Goal: Information Seeking & Learning: Learn about a topic

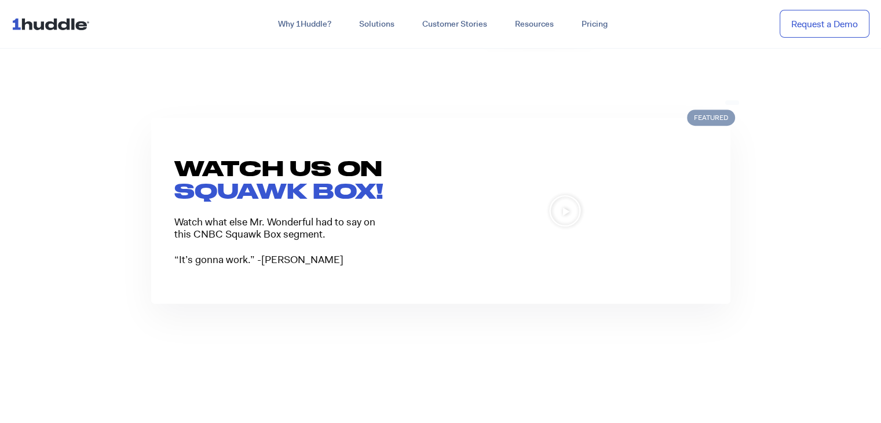
scroll to position [880, 0]
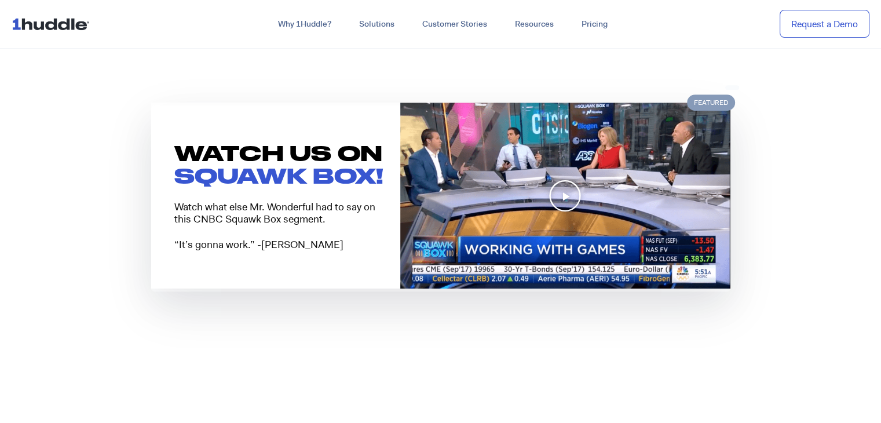
click at [577, 186] on icon "Play Video" at bounding box center [564, 195] width 33 height 33
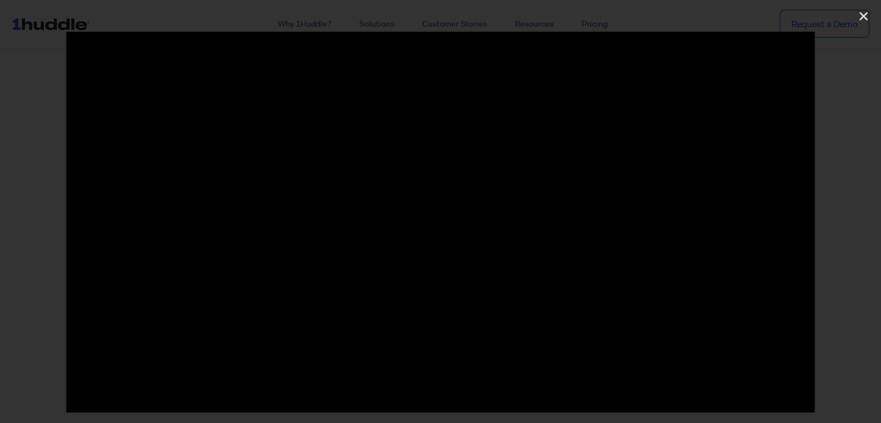
scroll to position [800, 0]
click at [860, 14] on icon "Close (Esc)" at bounding box center [863, 16] width 12 height 12
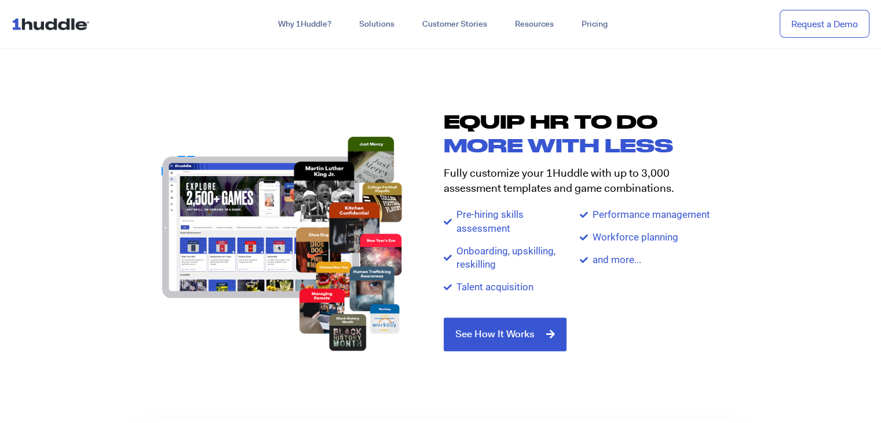
scroll to position [1194, 0]
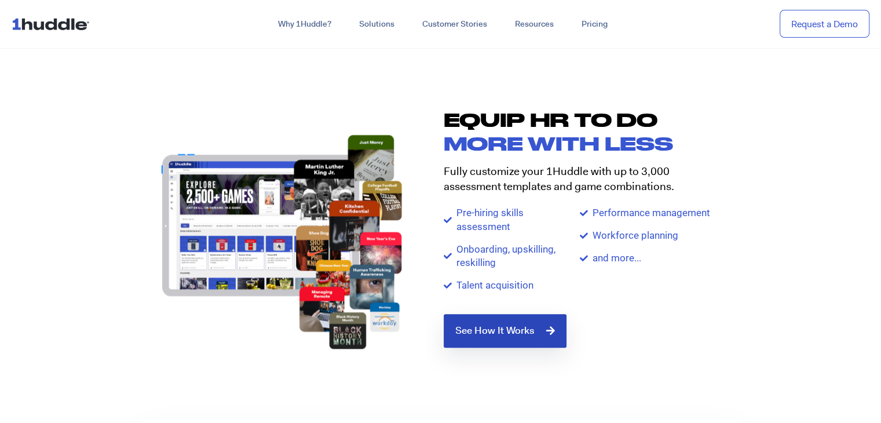
click at [528, 334] on span "See How It Works" at bounding box center [494, 330] width 79 height 10
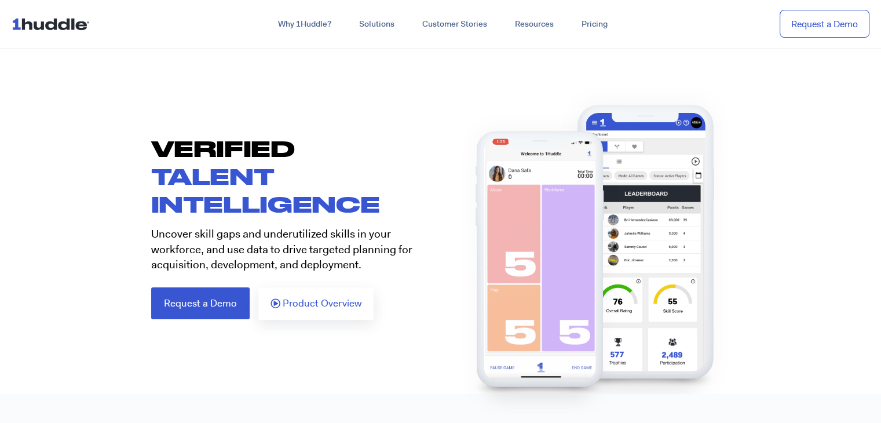
scroll to position [46, 0]
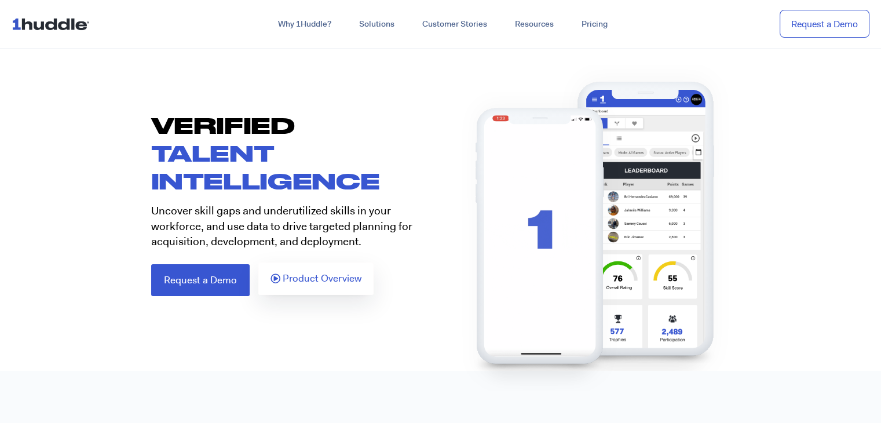
click at [331, 278] on span "Product Overview" at bounding box center [322, 278] width 79 height 10
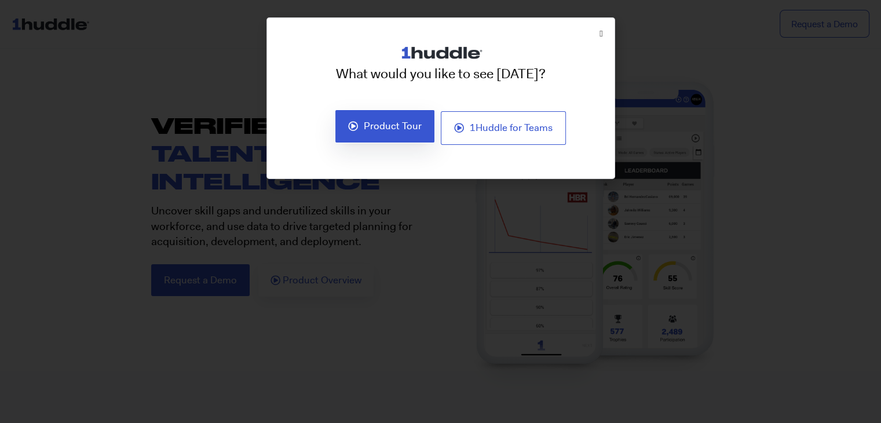
click at [405, 130] on span "Product Tour" at bounding box center [393, 126] width 58 height 10
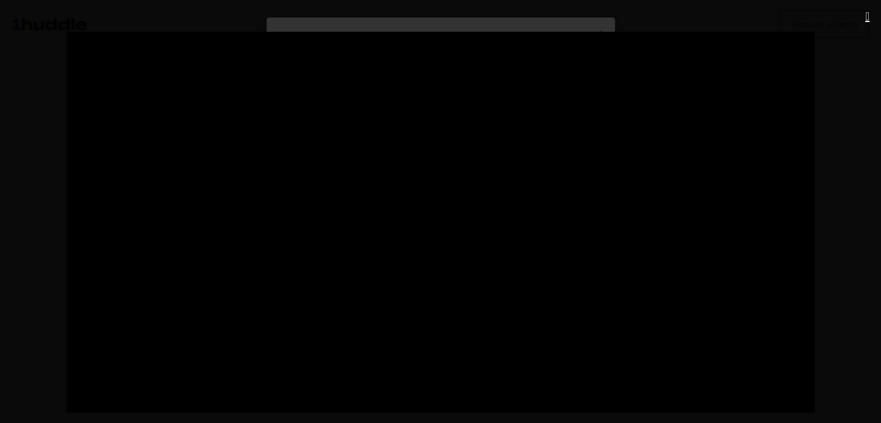
click at [865, 19] on icon "Close (Esc)" at bounding box center [867, 16] width 4 height 12
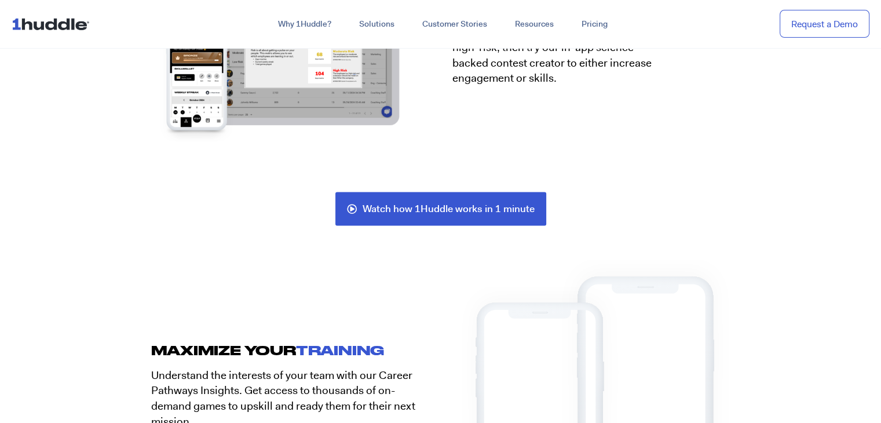
scroll to position [2432, 0]
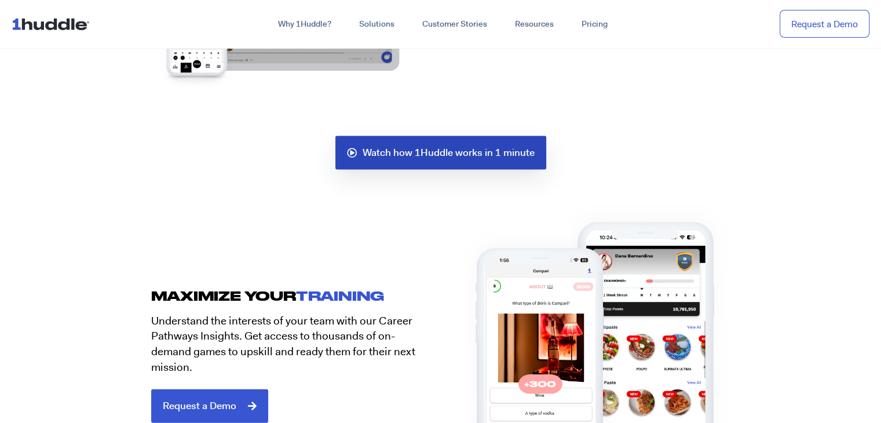
click at [421, 151] on span "Watch how 1Huddle works in 1 minute" at bounding box center [448, 153] width 172 height 10
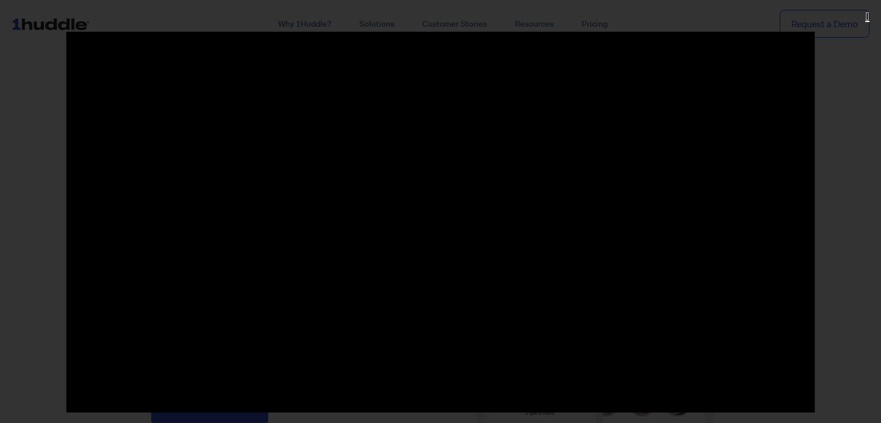
click at [865, 19] on icon "Close (Esc)" at bounding box center [867, 16] width 4 height 12
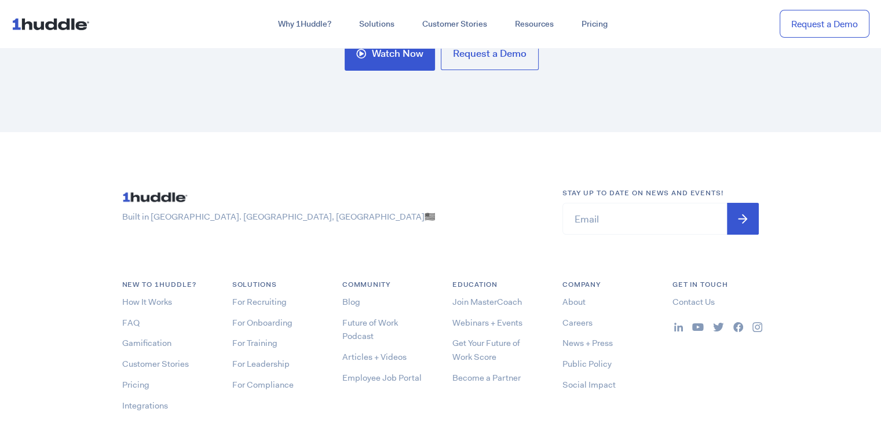
scroll to position [4493, 0]
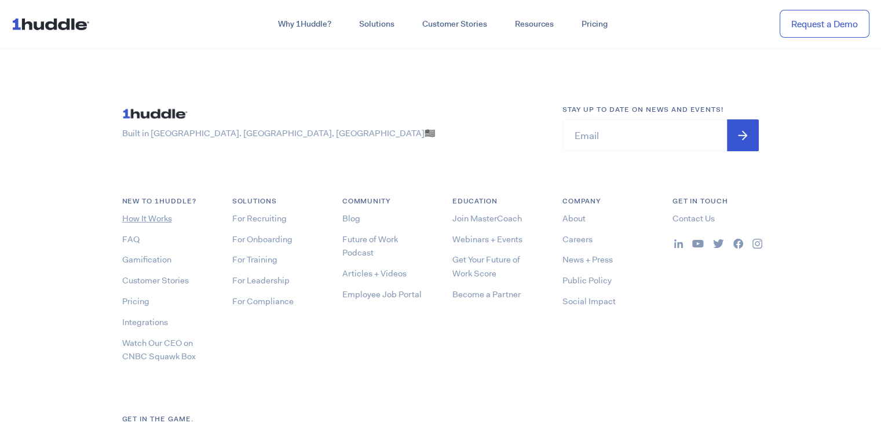
click at [159, 214] on link "How It Works" at bounding box center [147, 218] width 50 height 12
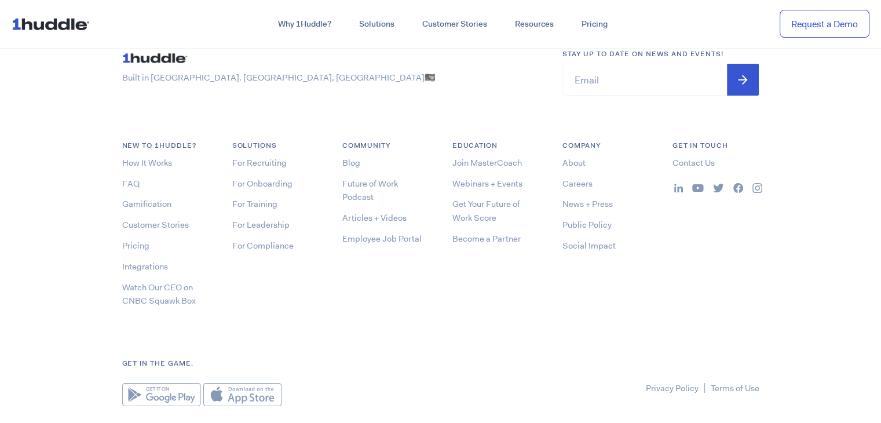
scroll to position [4585, 0]
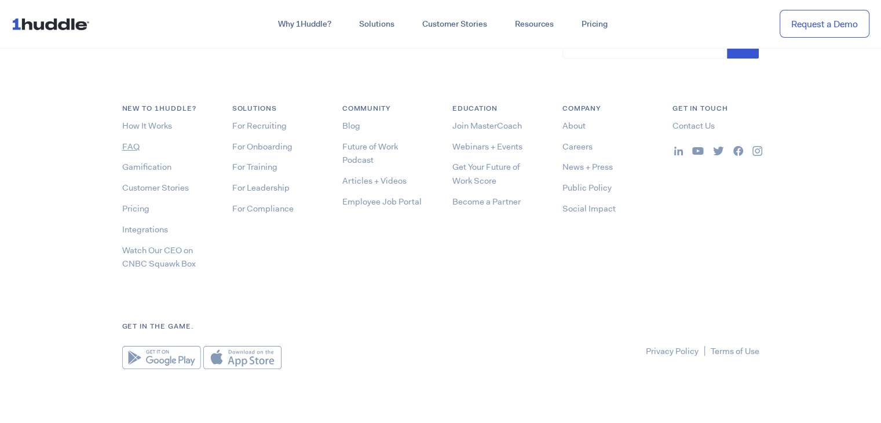
click at [131, 144] on link "FAQ" at bounding box center [130, 147] width 17 height 12
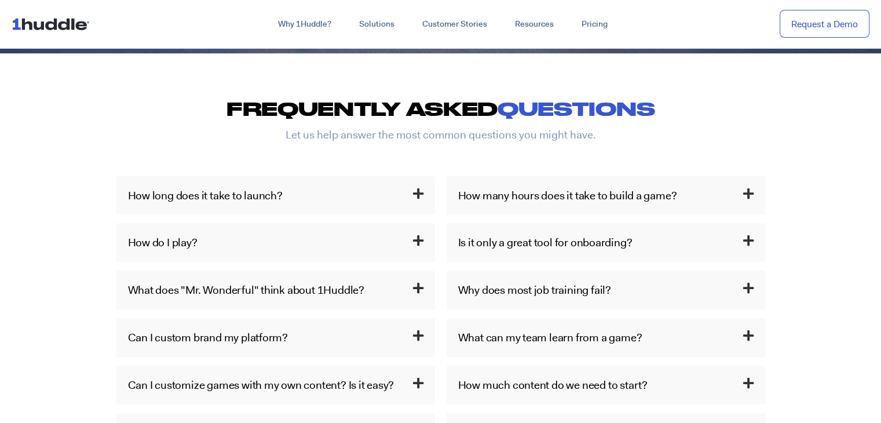
scroll to position [533, 0]
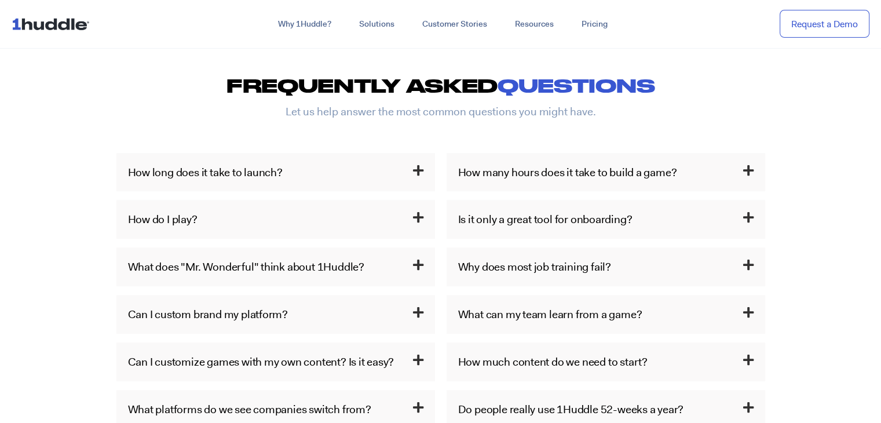
click at [417, 168] on icon at bounding box center [418, 170] width 10 height 12
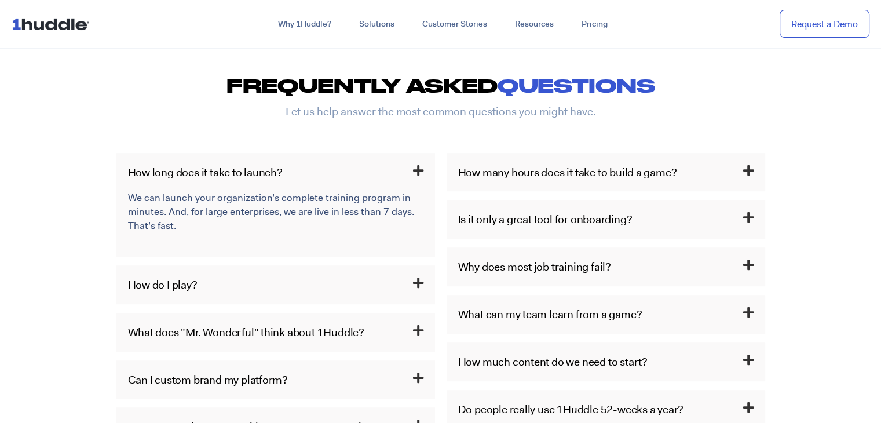
click at [413, 285] on icon at bounding box center [418, 283] width 10 height 12
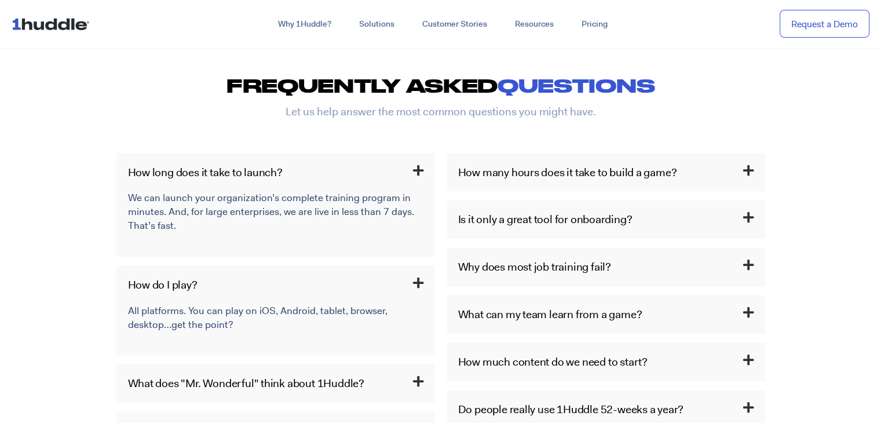
click at [413, 285] on icon at bounding box center [418, 283] width 10 height 12
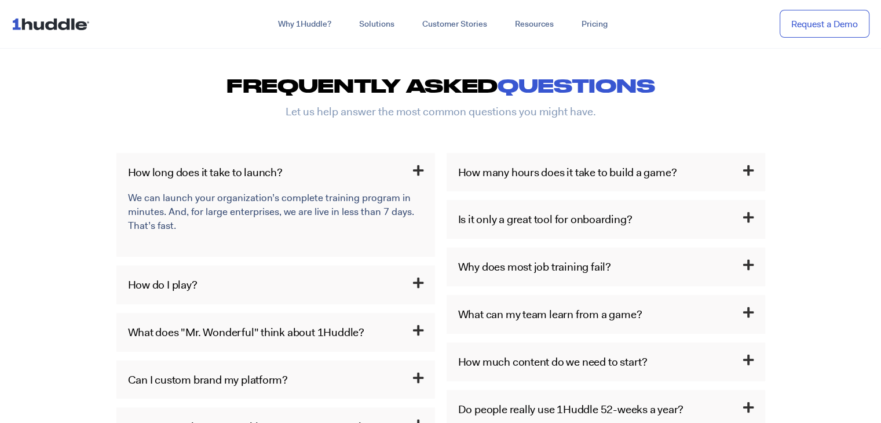
click at [424, 322] on h3 "What does "Mr. Wonderful" think about 1Huddle?" at bounding box center [275, 332] width 318 height 39
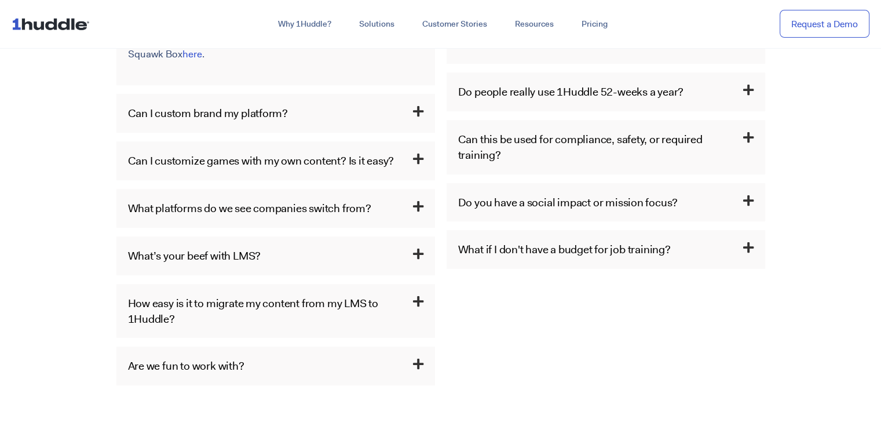
scroll to position [857, 0]
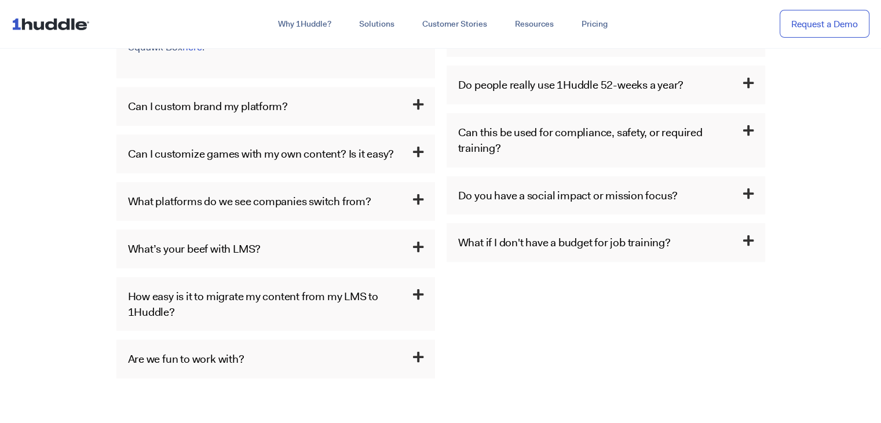
click at [417, 105] on icon at bounding box center [418, 104] width 10 height 12
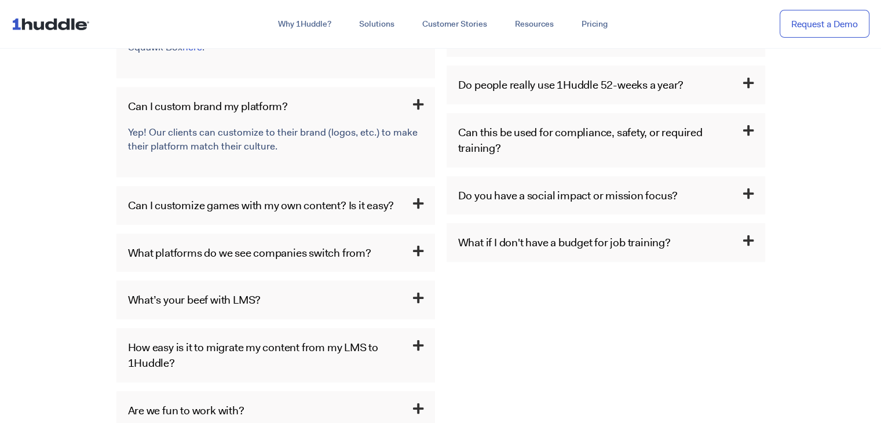
click at [417, 105] on icon at bounding box center [418, 104] width 10 height 12
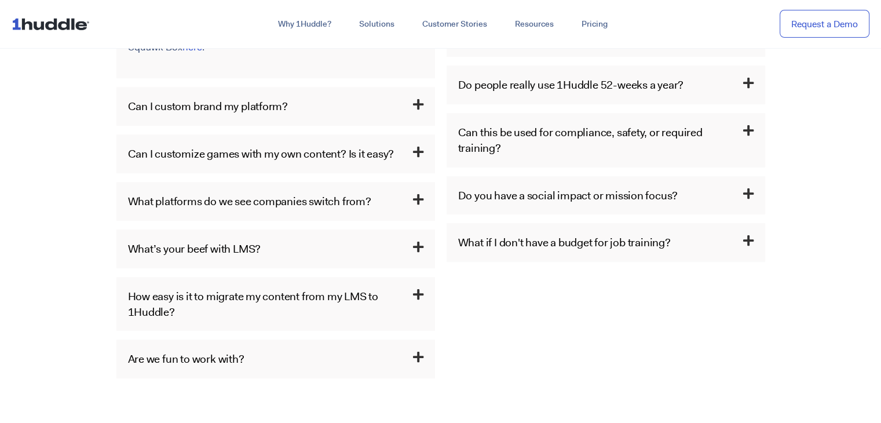
click at [420, 148] on icon at bounding box center [418, 152] width 10 height 12
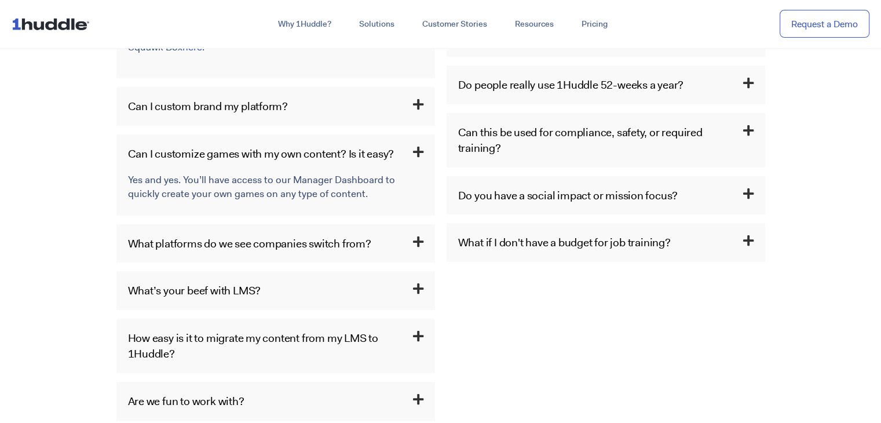
click at [420, 148] on icon at bounding box center [418, 152] width 10 height 12
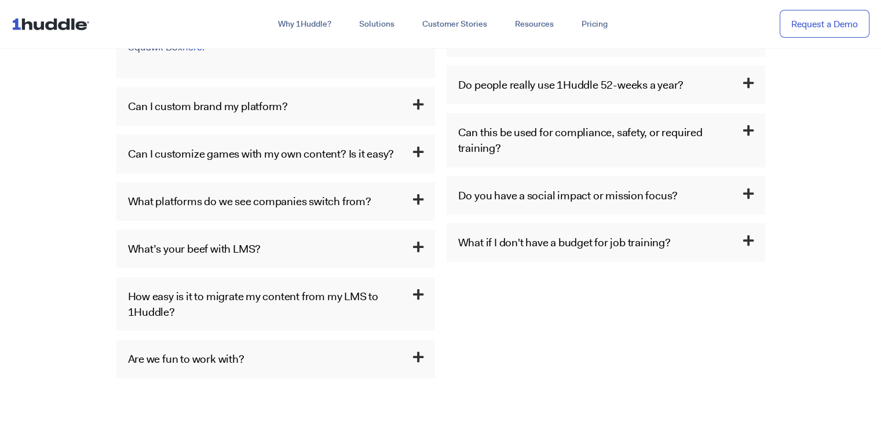
click at [412, 197] on span at bounding box center [417, 199] width 12 height 13
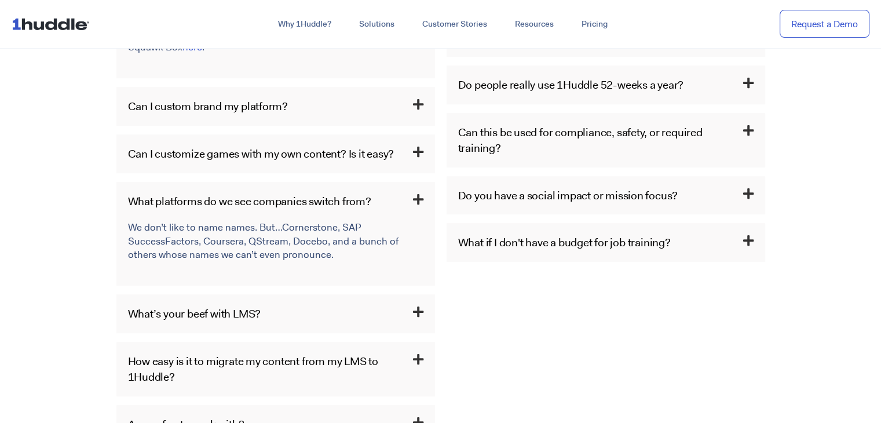
click at [419, 197] on icon at bounding box center [418, 199] width 10 height 12
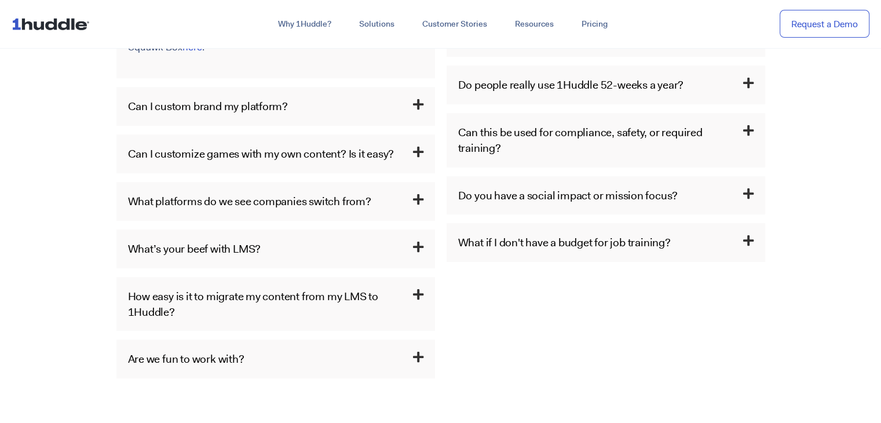
click at [420, 245] on icon at bounding box center [418, 247] width 10 height 12
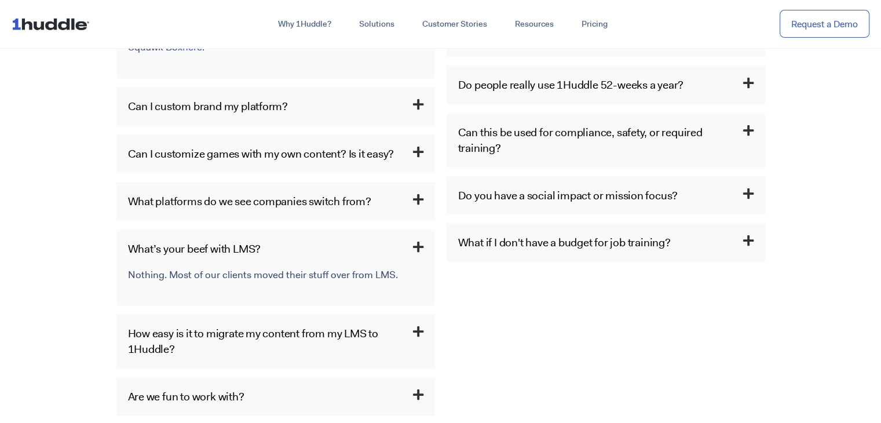
click at [415, 333] on icon at bounding box center [418, 331] width 10 height 12
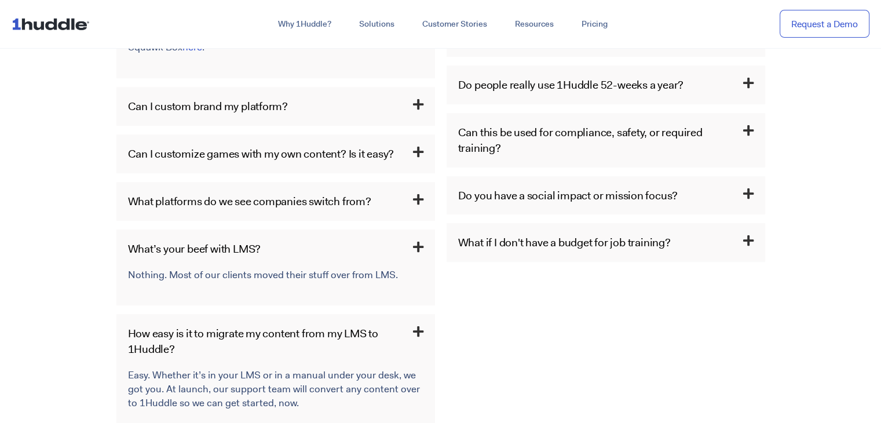
click at [414, 246] on icon at bounding box center [418, 247] width 10 height 12
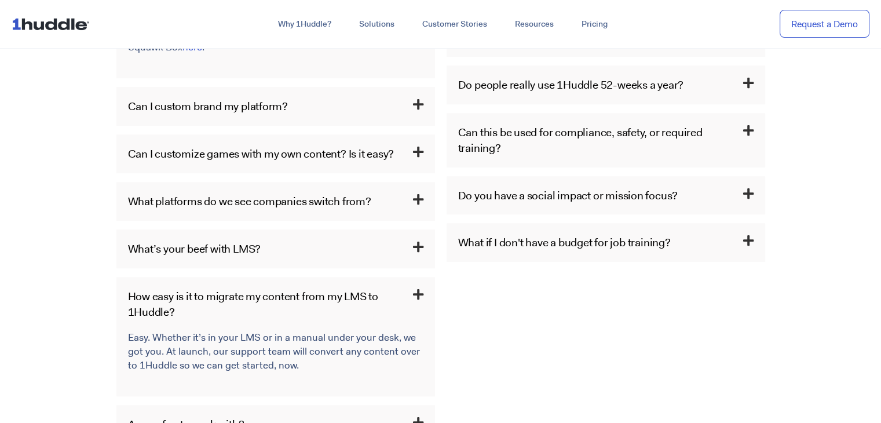
click at [743, 77] on icon at bounding box center [748, 83] width 10 height 12
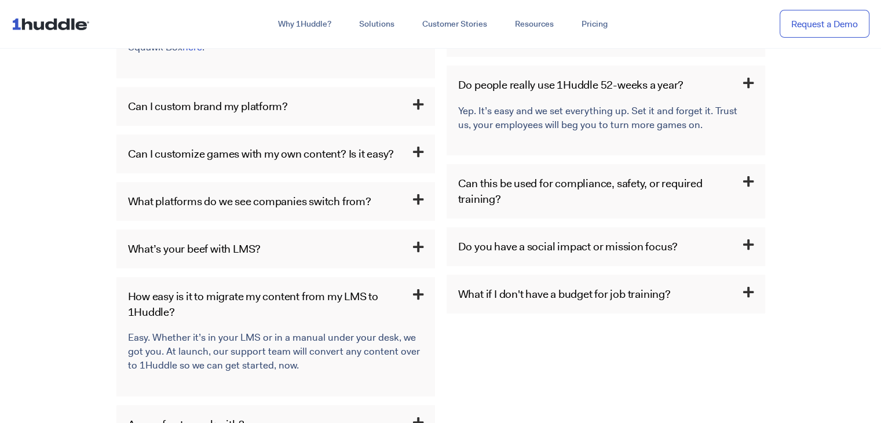
click at [747, 239] on icon at bounding box center [748, 245] width 10 height 12
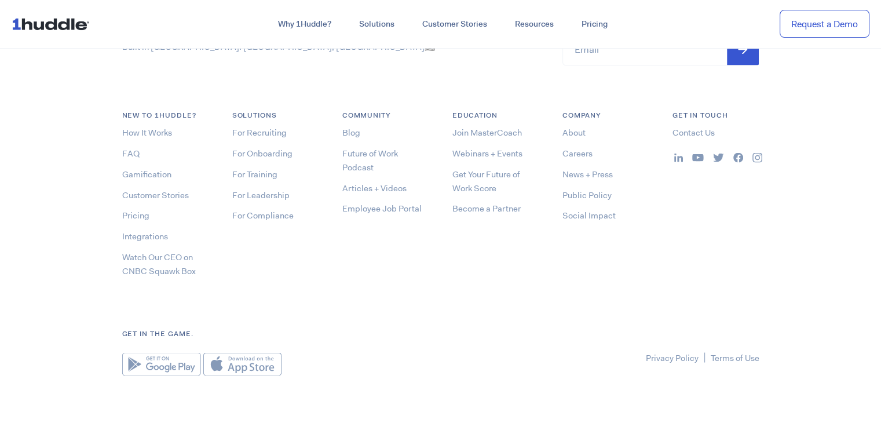
scroll to position [2110, 0]
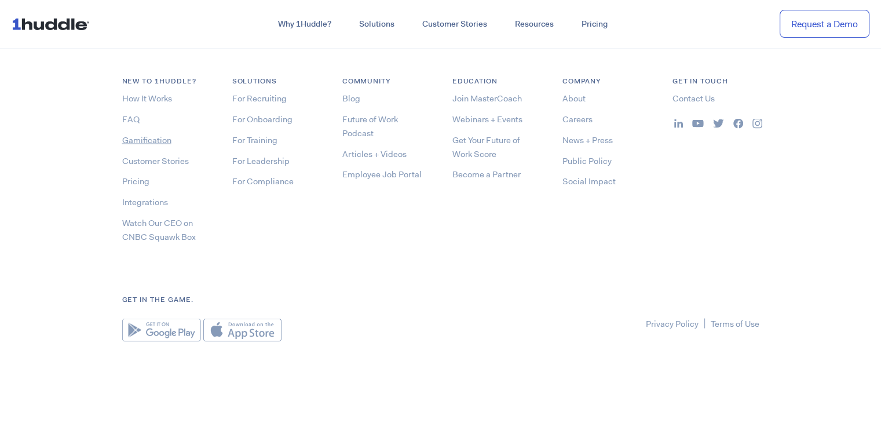
click at [146, 137] on link "Gamification" at bounding box center [146, 140] width 49 height 12
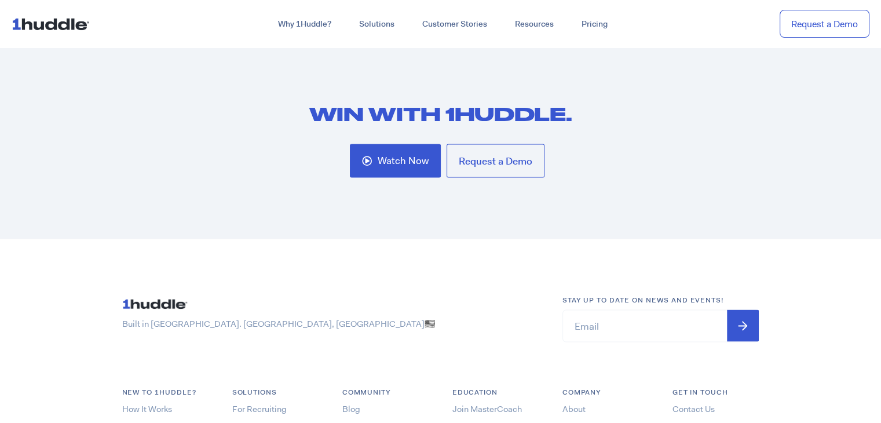
scroll to position [2370, 0]
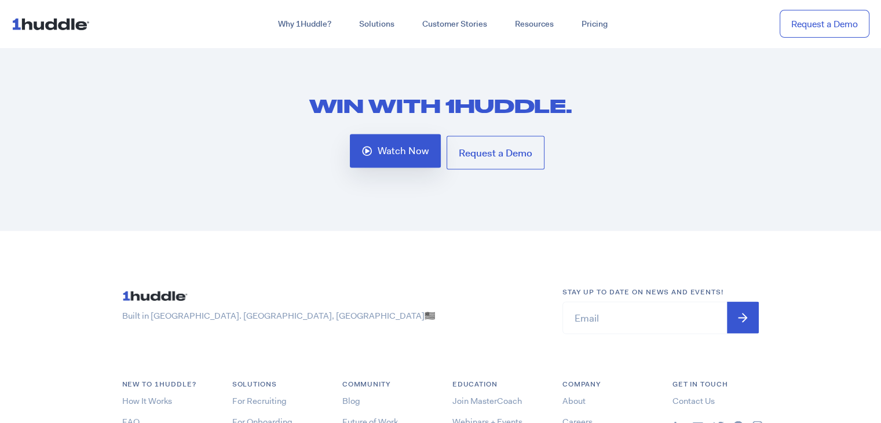
click at [382, 146] on span "Watch Now" at bounding box center [402, 151] width 51 height 10
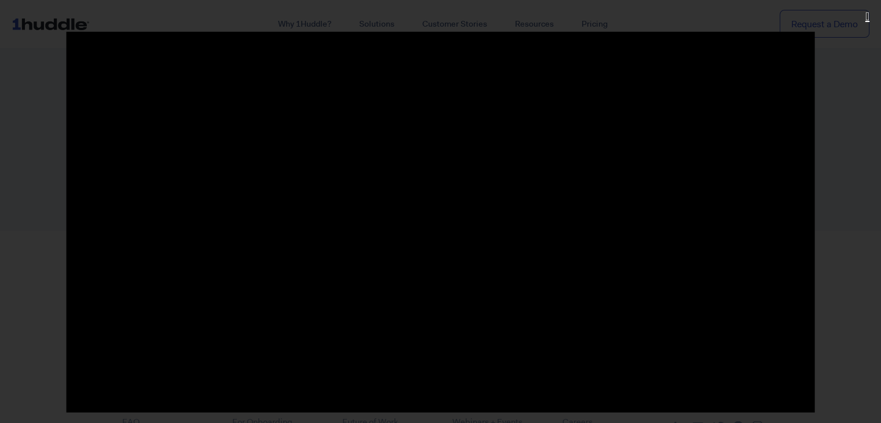
click at [865, 24] on link "Close (Esc)" at bounding box center [867, 16] width 10 height 17
